Goal: Find contact information: Obtain details needed to contact an individual or organization

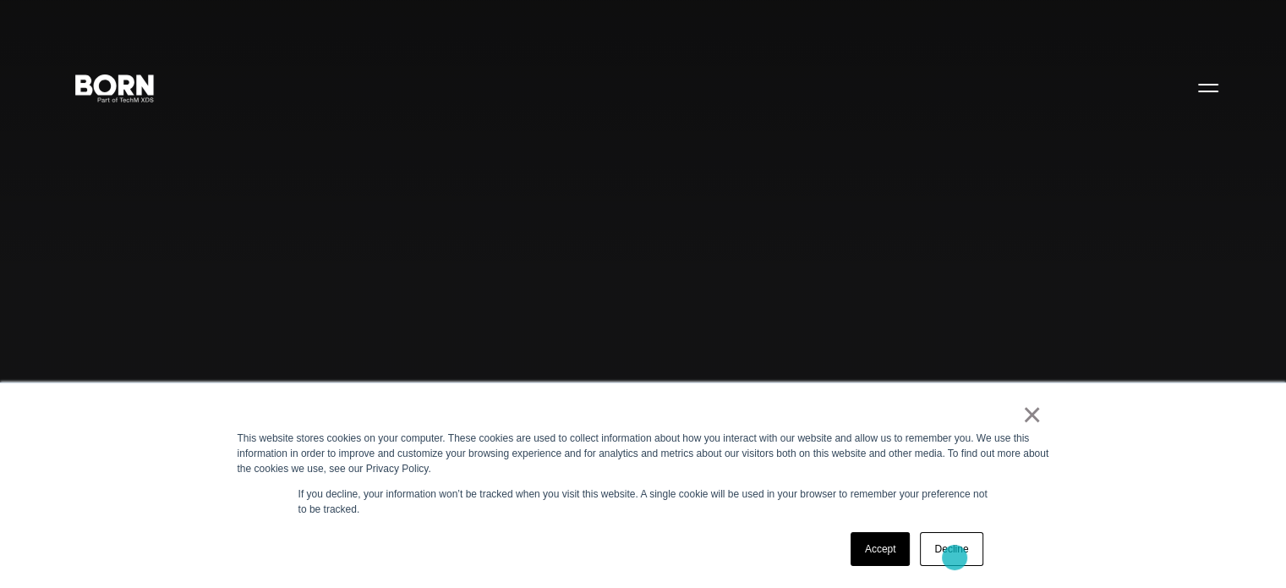
click at [955, 557] on link "Decline" at bounding box center [951, 549] width 63 height 34
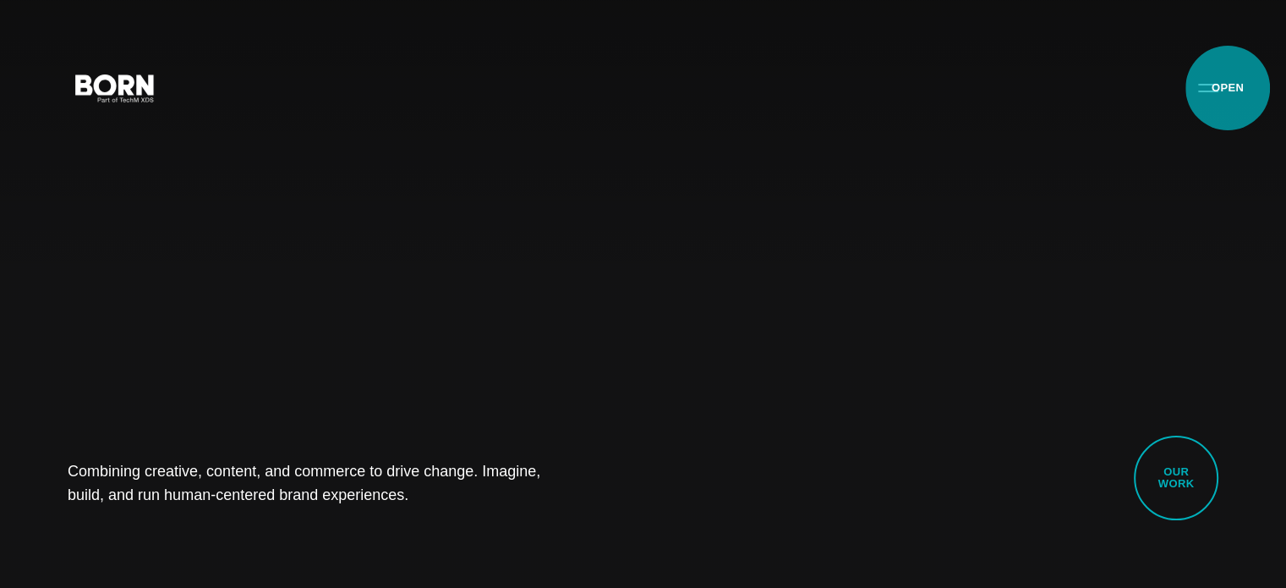
click at [1227, 90] on button "Primary Menu" at bounding box center [1208, 87] width 41 height 36
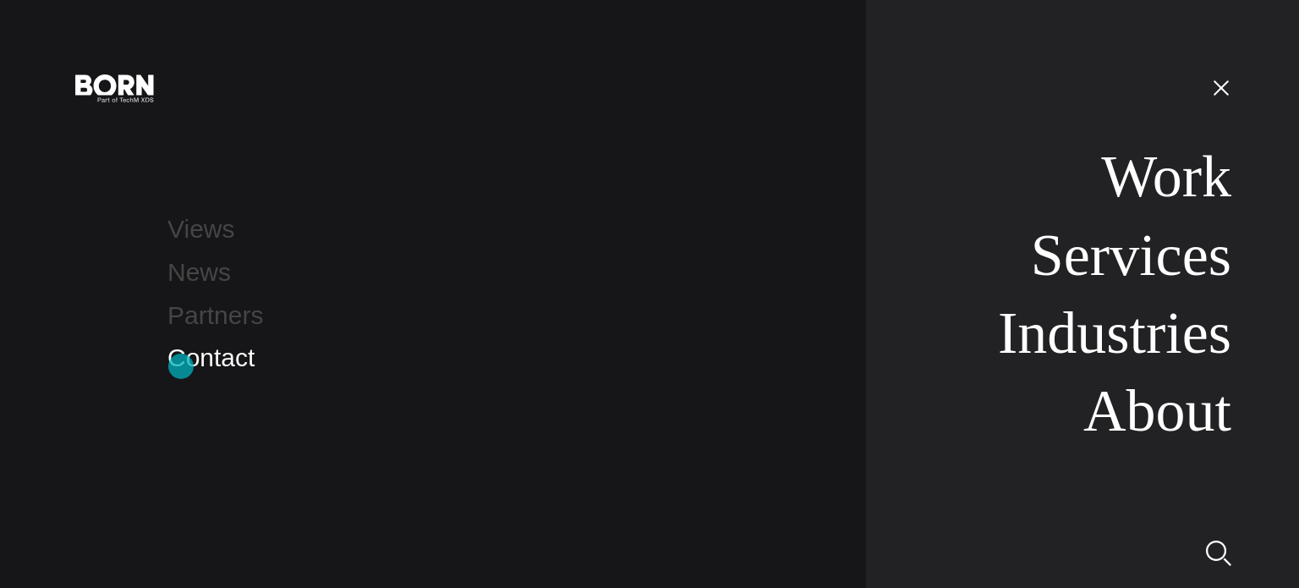
click at [181, 366] on link "Contact" at bounding box center [210, 357] width 87 height 28
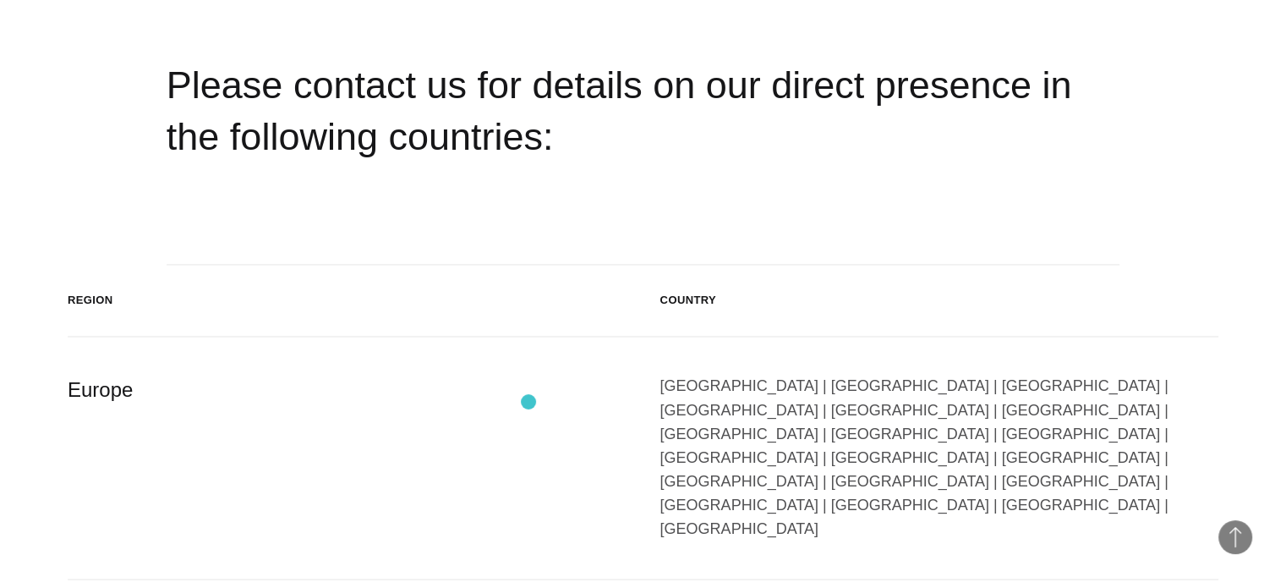
scroll to position [2621, 0]
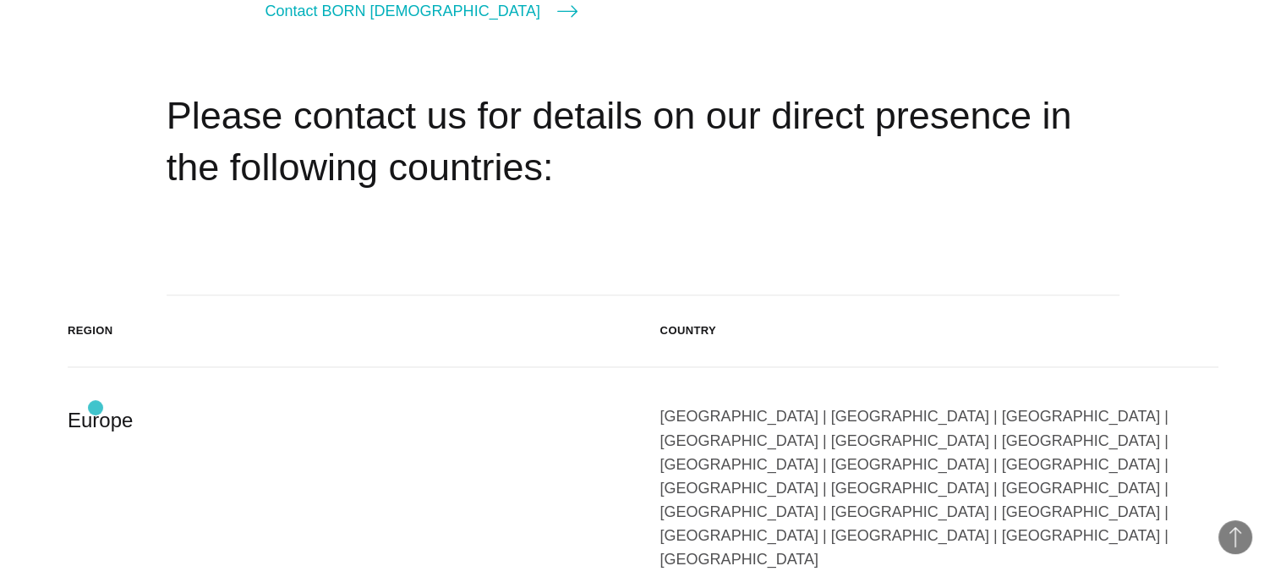
click at [96, 408] on div "Europe" at bounding box center [347, 487] width 559 height 167
click at [1185, 404] on div "[GEOGRAPHIC_DATA] | [GEOGRAPHIC_DATA] | [GEOGRAPHIC_DATA] | [GEOGRAPHIC_DATA] |…" at bounding box center [939, 487] width 559 height 167
click at [1161, 404] on div "[GEOGRAPHIC_DATA] | [GEOGRAPHIC_DATA] | [GEOGRAPHIC_DATA] | [GEOGRAPHIC_DATA] |…" at bounding box center [939, 487] width 559 height 167
click at [205, 469] on div "[GEOGRAPHIC_DATA] [GEOGRAPHIC_DATA] | [GEOGRAPHIC_DATA] | [GEOGRAPHIC_DATA] | […" at bounding box center [643, 488] width 1151 height 242
drag, startPoint x: 194, startPoint y: 459, endPoint x: 143, endPoint y: 435, distance: 56.3
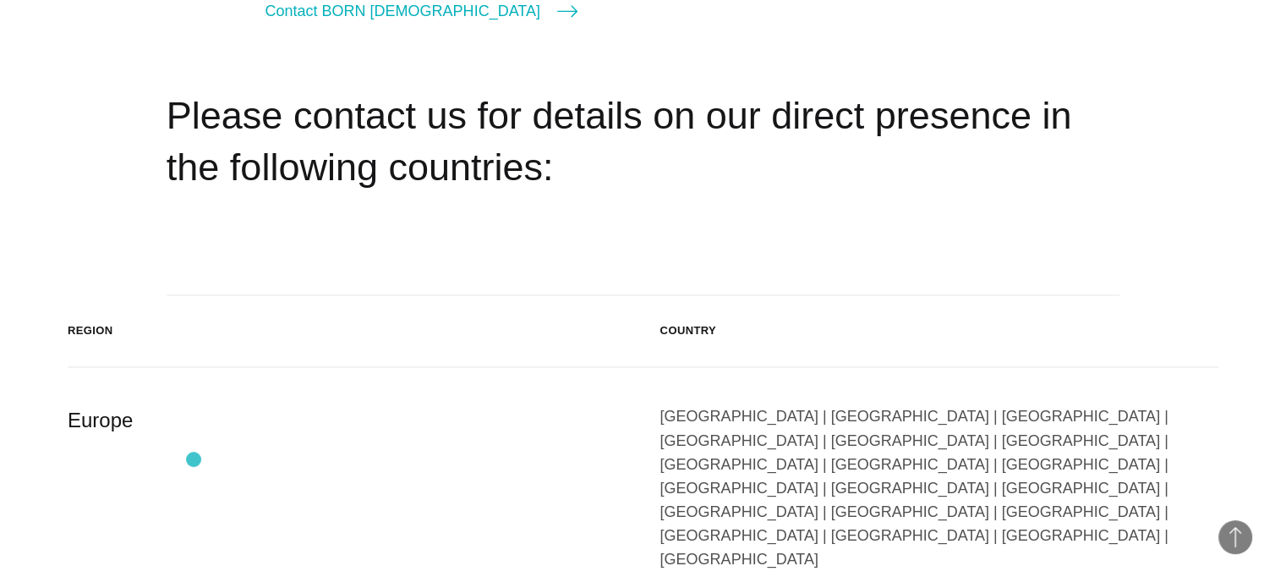
click at [191, 459] on div "[GEOGRAPHIC_DATA] [GEOGRAPHIC_DATA] | [GEOGRAPHIC_DATA] | [GEOGRAPHIC_DATA] | […" at bounding box center [643, 488] width 1151 height 242
click at [123, 415] on div "Europe" at bounding box center [347, 487] width 559 height 167
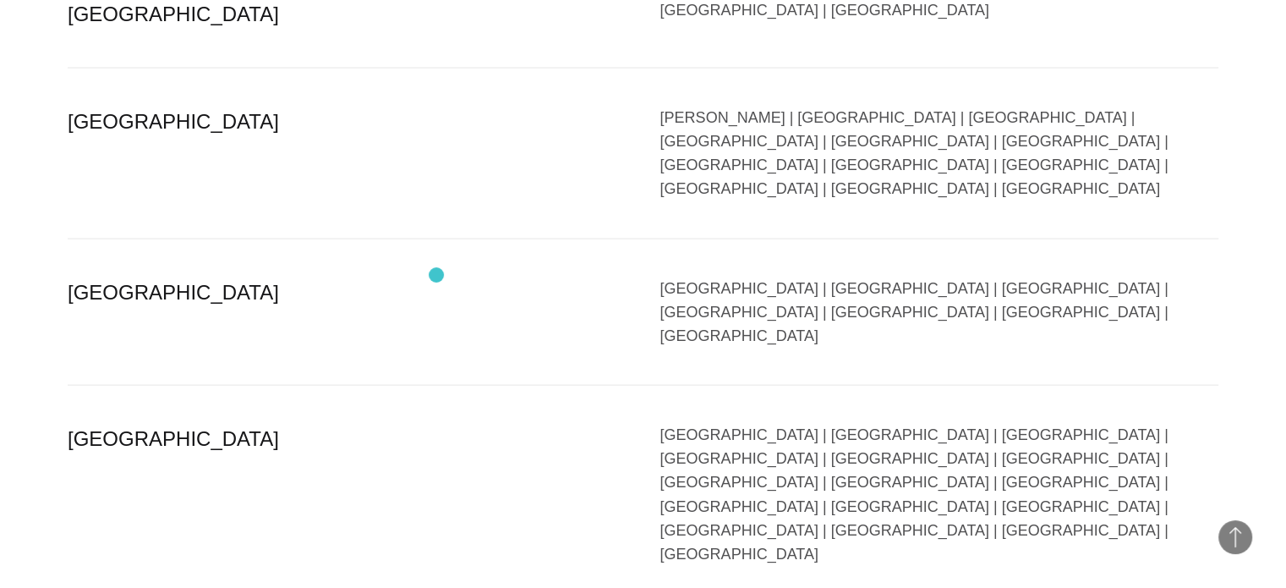
scroll to position [3018, 0]
